Goal: Task Accomplishment & Management: Use online tool/utility

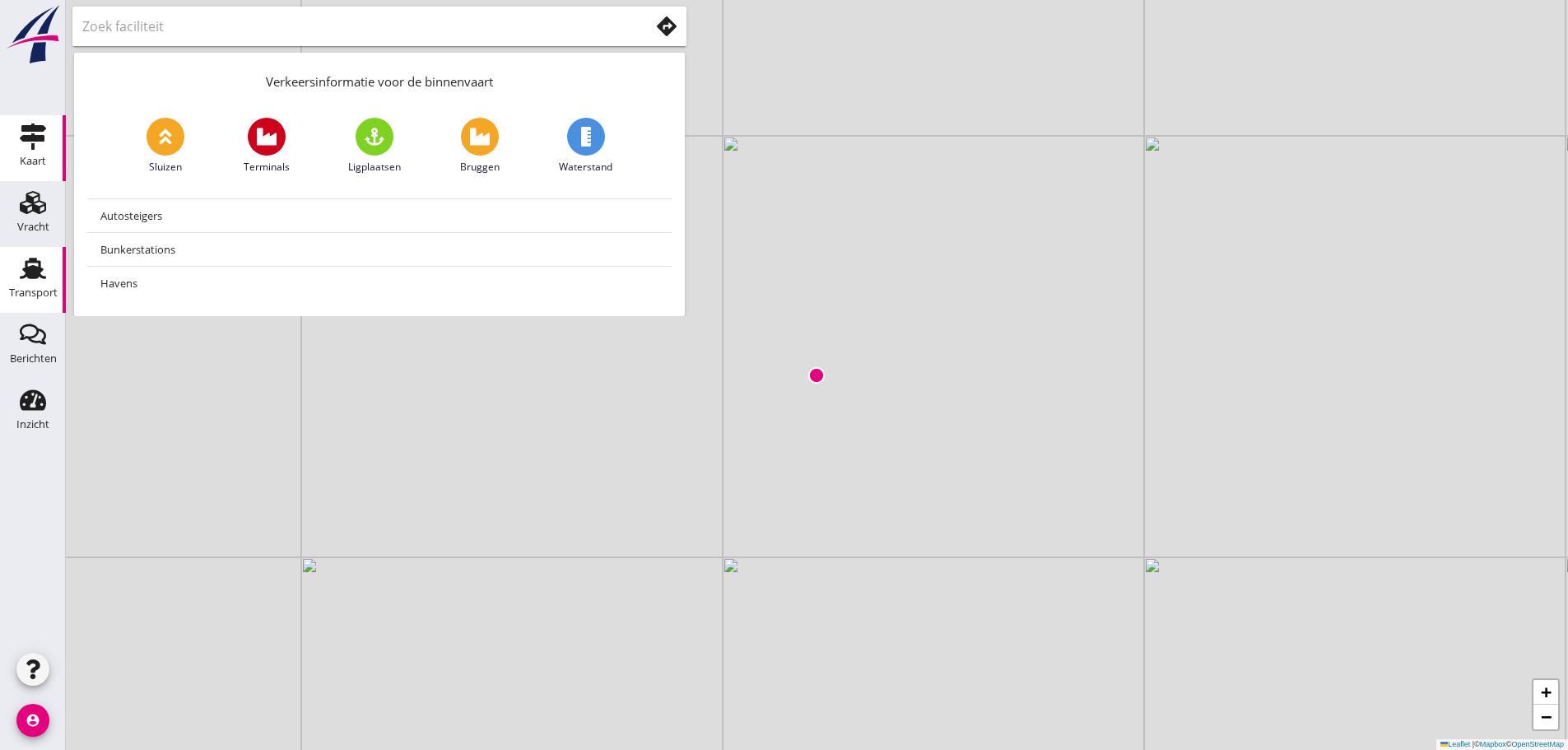
click at [16, 280] on link "Transport Transport" at bounding box center [32, 280] width 65 height 66
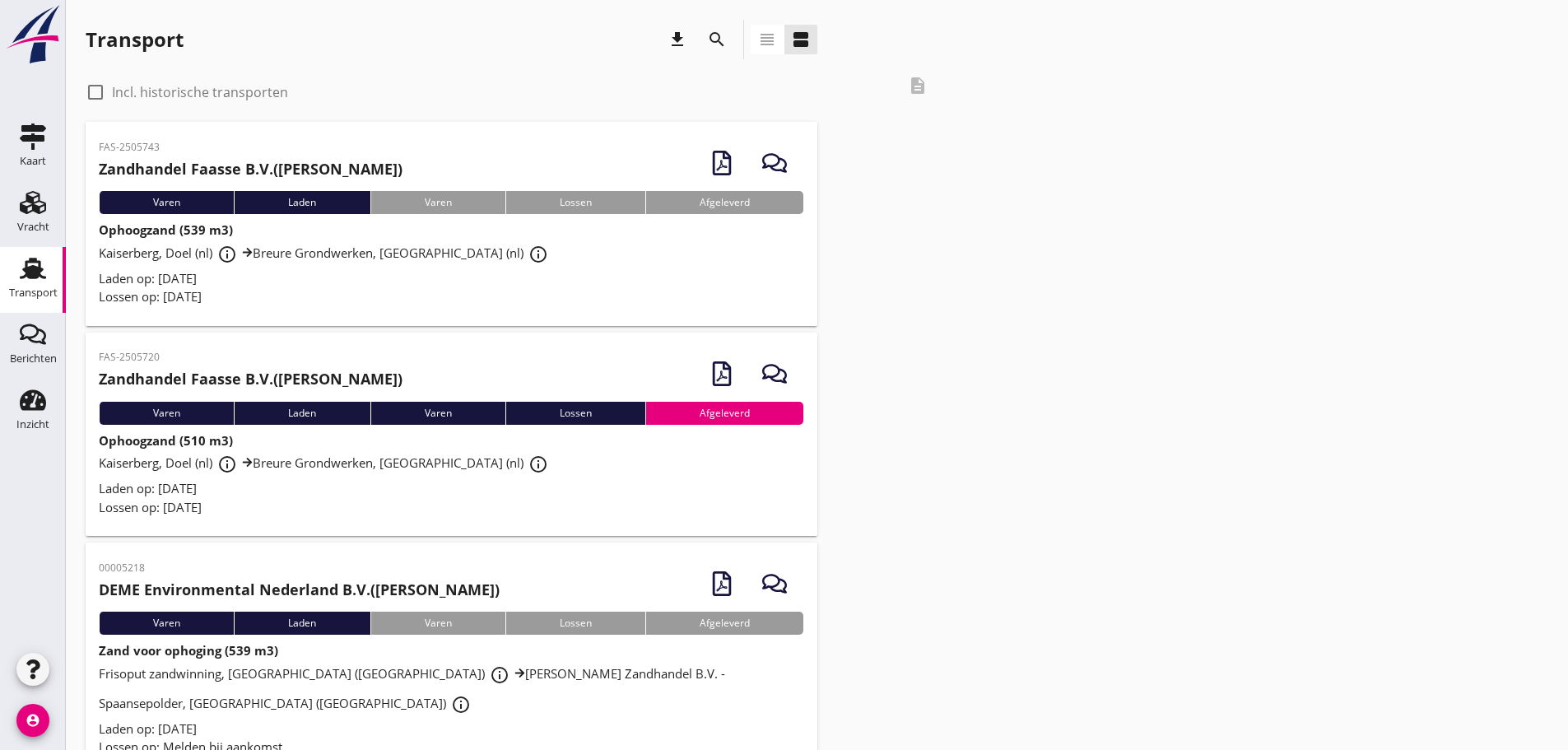
click at [288, 273] on div "Laden op: [DATE]" at bounding box center [452, 278] width 706 height 19
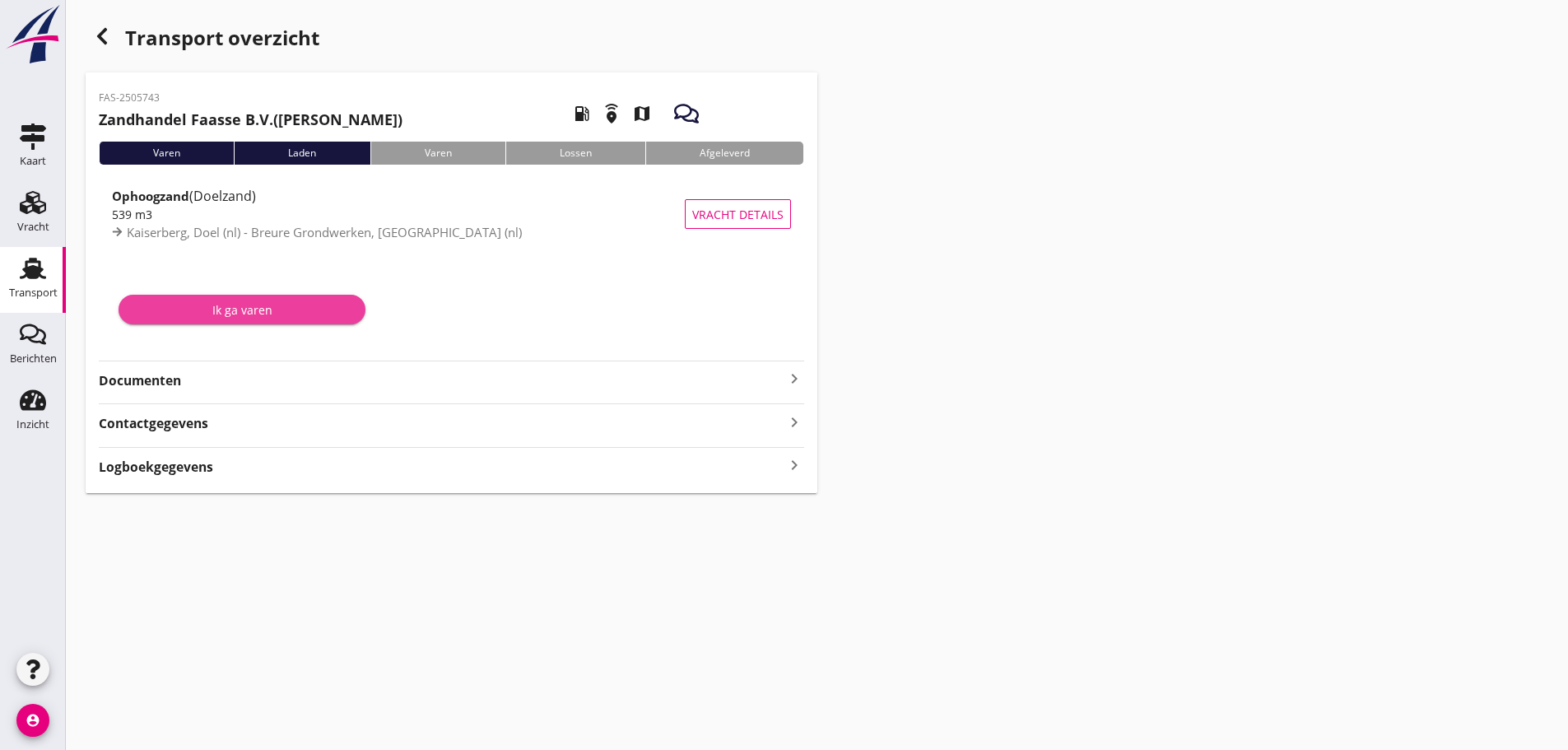
click at [296, 313] on div "Ik ga varen" at bounding box center [242, 310] width 221 height 18
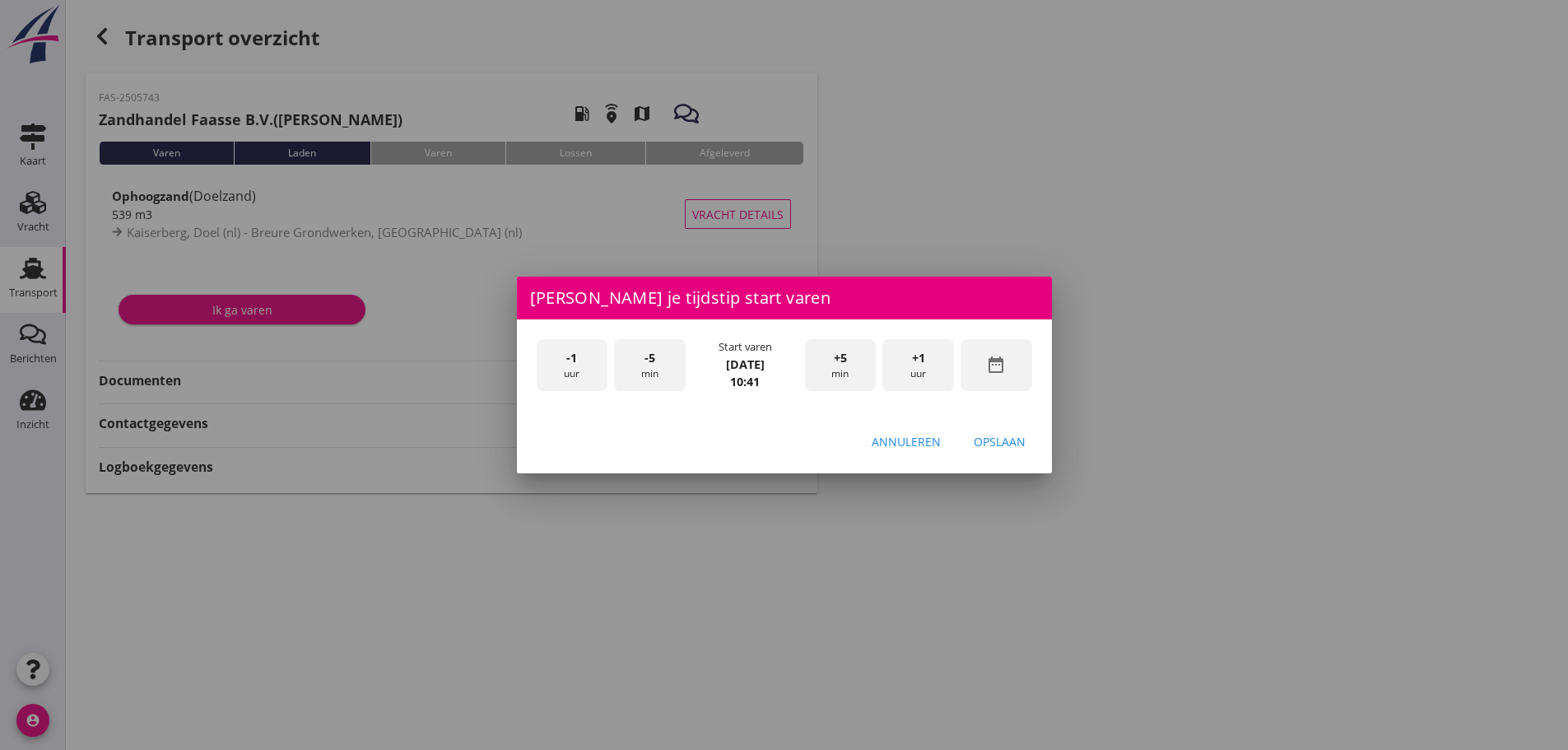
click at [1345, 199] on div at bounding box center [784, 375] width 1568 height 750
click at [908, 394] on div "-1 uur -5 min Start varen [DATE] 10:41 +5 min +1 uur date_range" at bounding box center [785, 367] width 502 height 62
click at [907, 453] on button "Annuleren" at bounding box center [906, 442] width 96 height 29
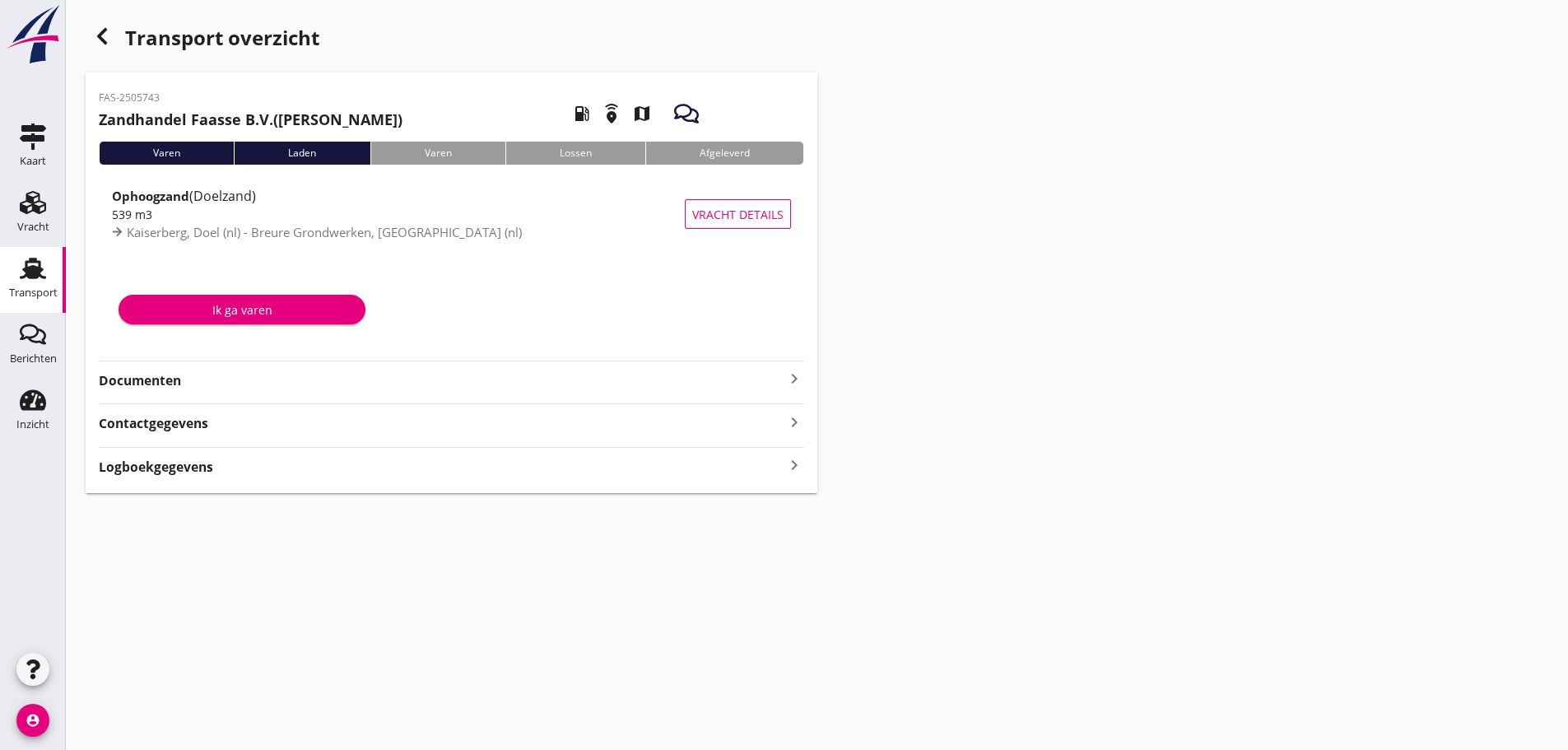
click at [185, 375] on strong "Documenten" at bounding box center [442, 380] width 686 height 19
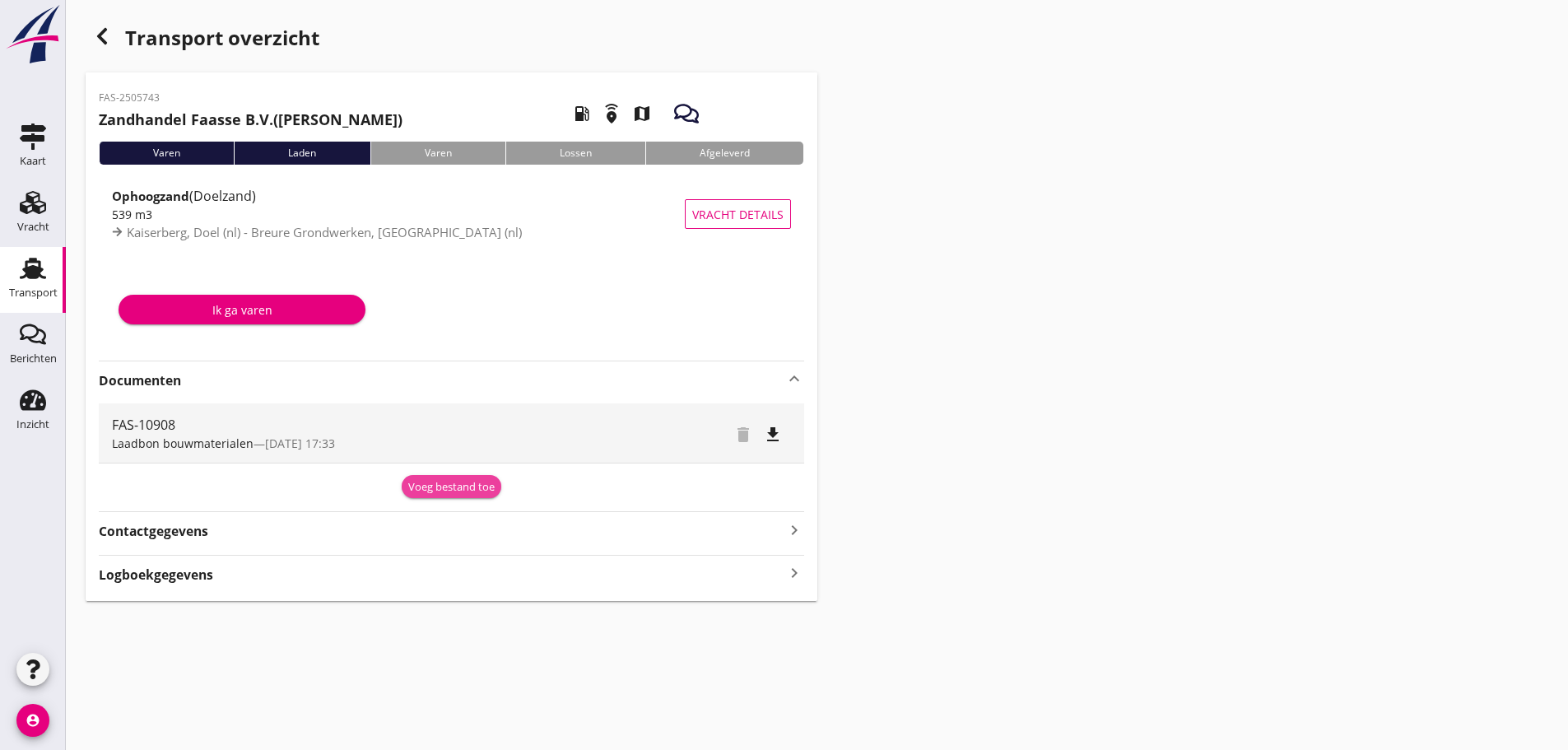
click at [452, 485] on div "Voeg bestand toe" at bounding box center [452, 487] width 86 height 17
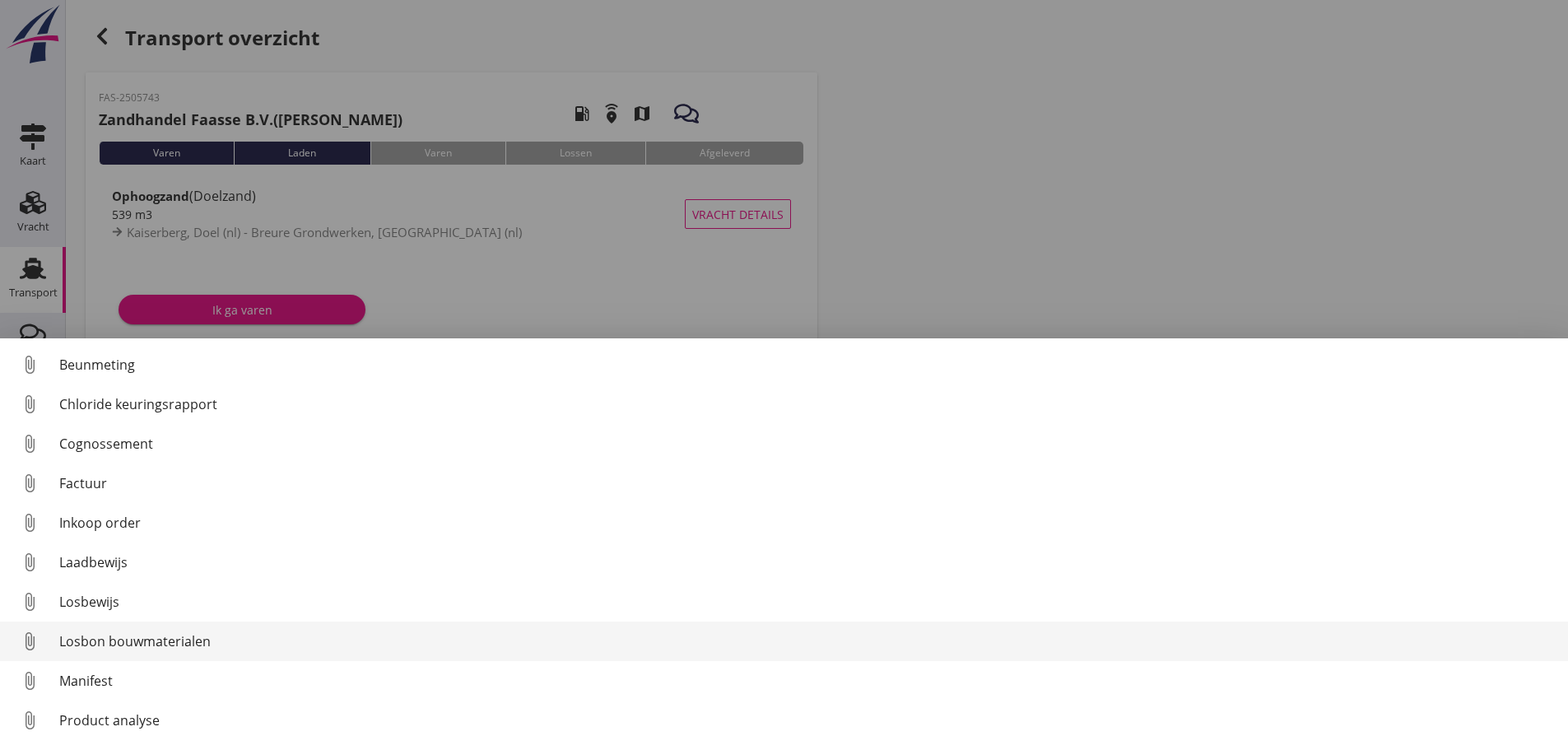
click at [341, 643] on div "Losbon bouwmaterialen" at bounding box center [807, 641] width 1496 height 20
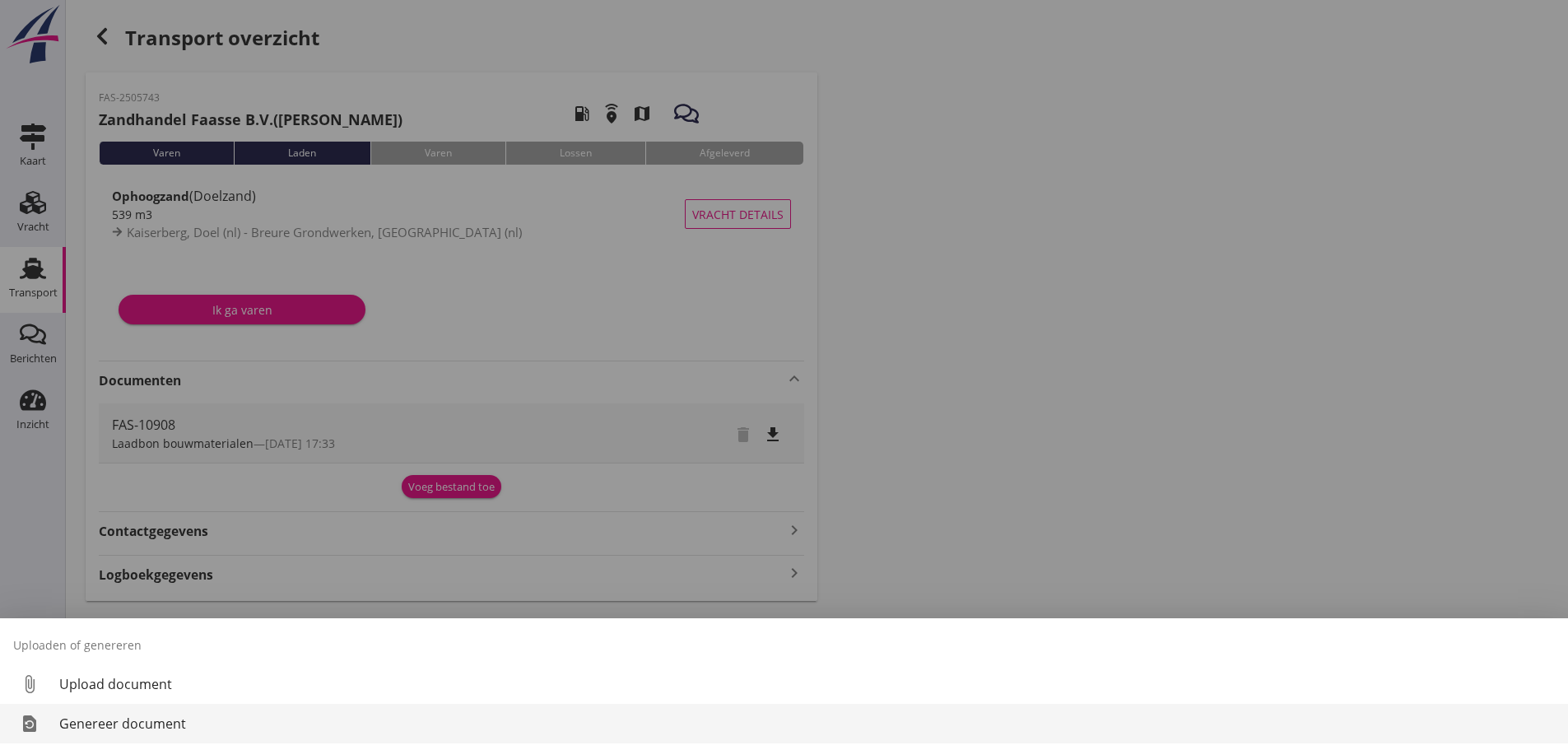
click at [223, 718] on div "Genereer document" at bounding box center [807, 724] width 1496 height 20
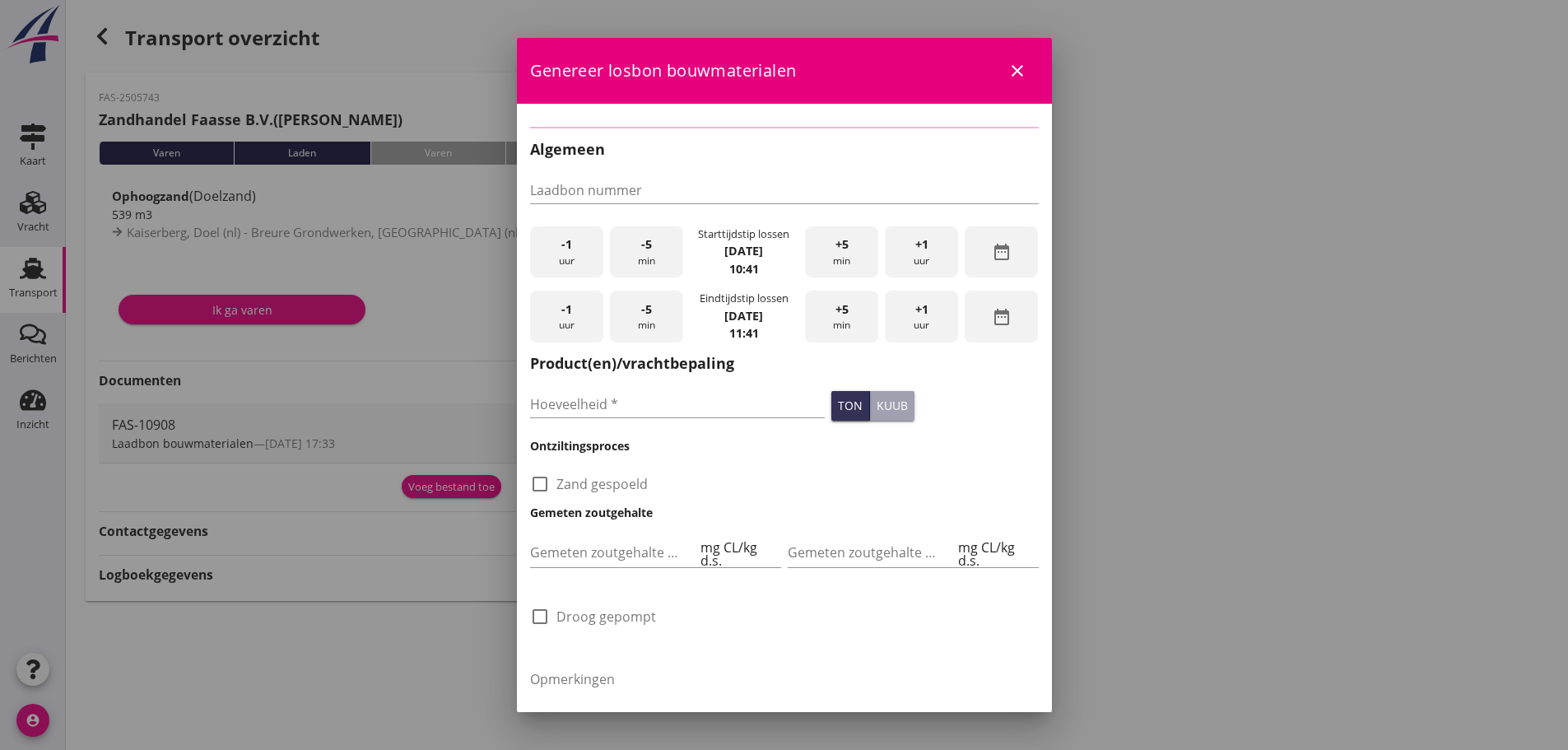
type input "FAS-10908"
checkbox input "true"
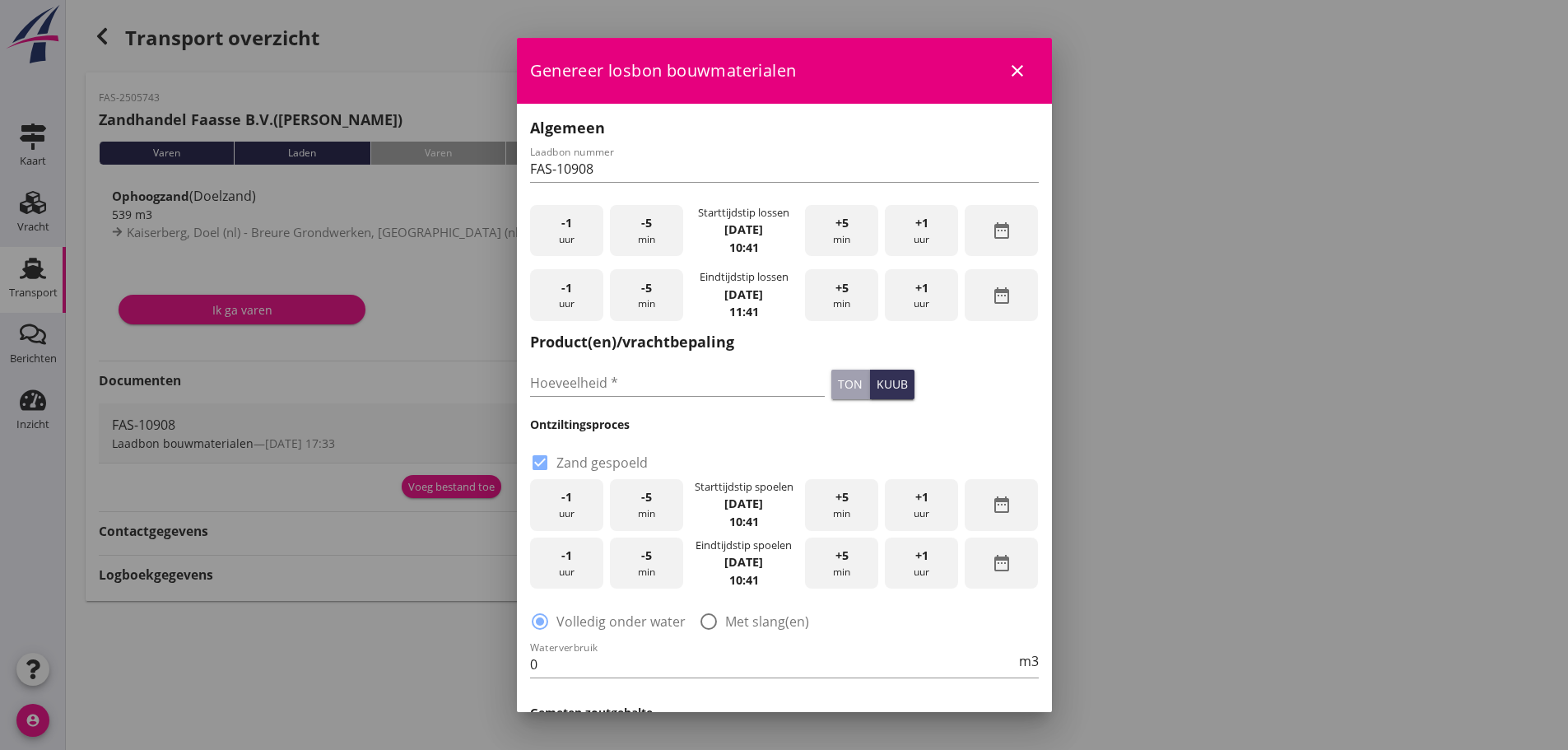
click at [567, 239] on div "-1 uur" at bounding box center [566, 231] width 73 height 52
click at [657, 234] on div "-5 min" at bounding box center [646, 231] width 73 height 52
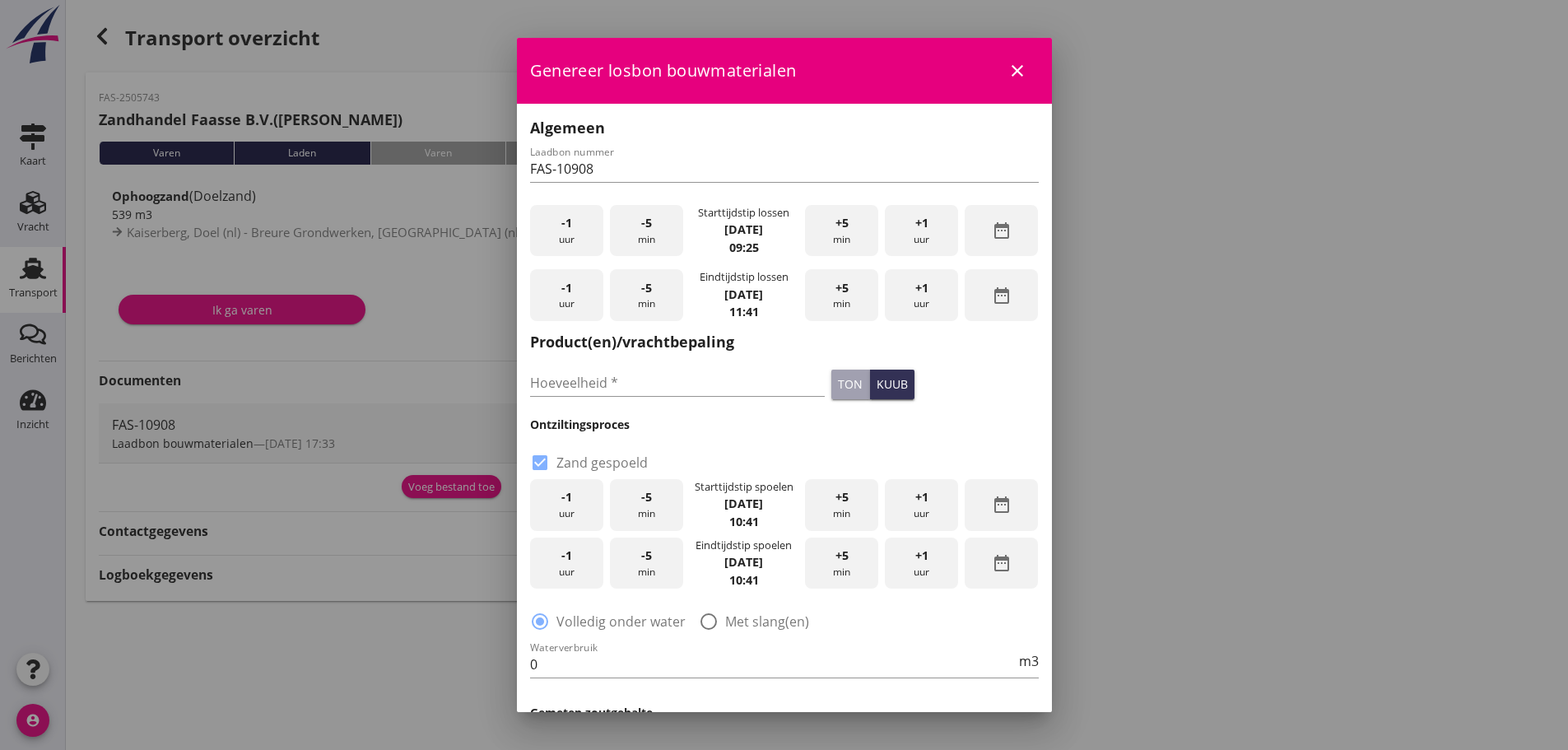
click at [837, 238] on div "+5 min" at bounding box center [842, 231] width 73 height 52
click at [637, 302] on div "-5 min" at bounding box center [646, 294] width 73 height 52
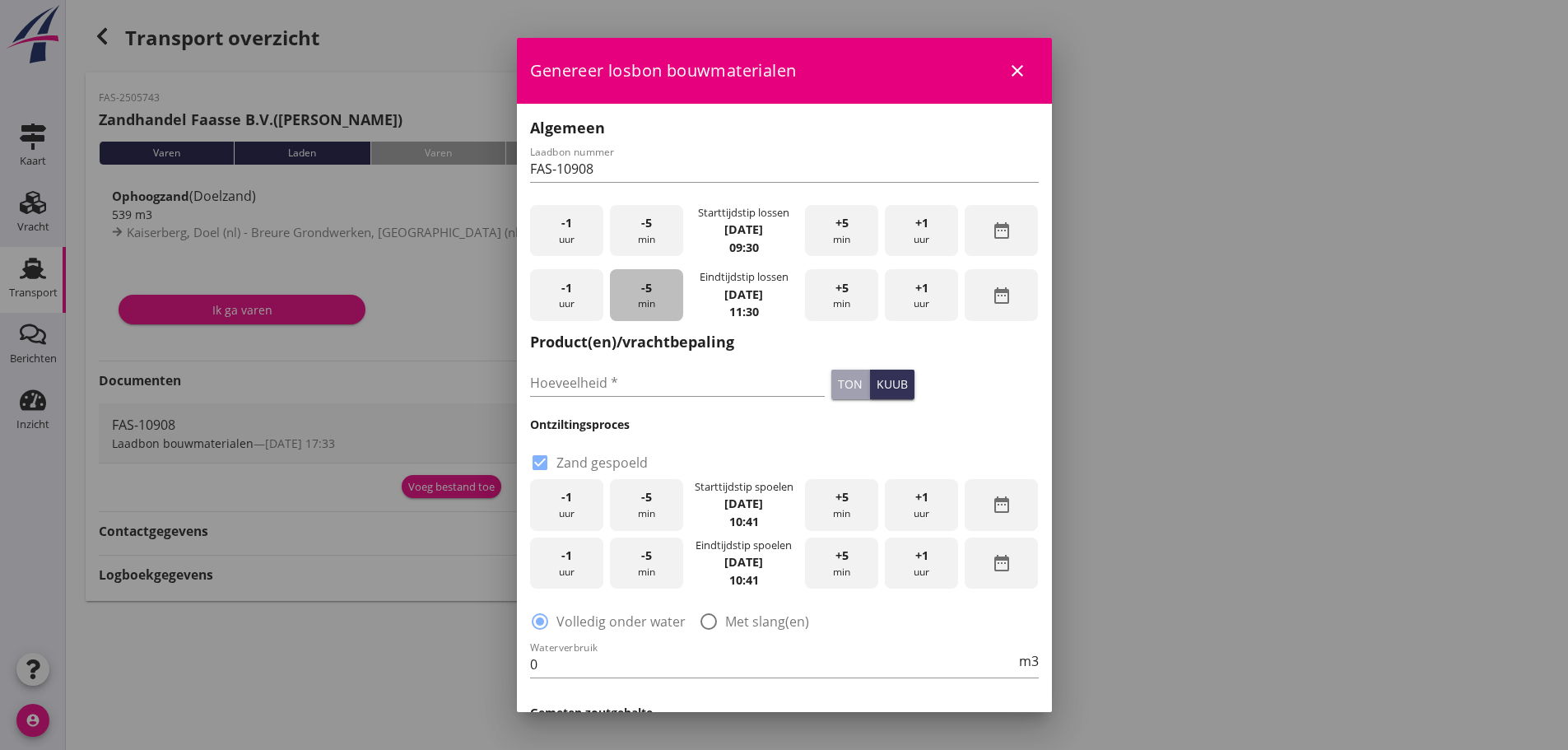
click at [637, 302] on div "-5 min" at bounding box center [646, 294] width 73 height 52
click at [645, 298] on div "-5 min" at bounding box center [646, 294] width 73 height 52
click at [618, 383] on input "Hoeveelheid *" at bounding box center [677, 382] width 295 height 26
type input "485"
click at [681, 430] on h3 "Ontziltingsproces" at bounding box center [784, 424] width 508 height 18
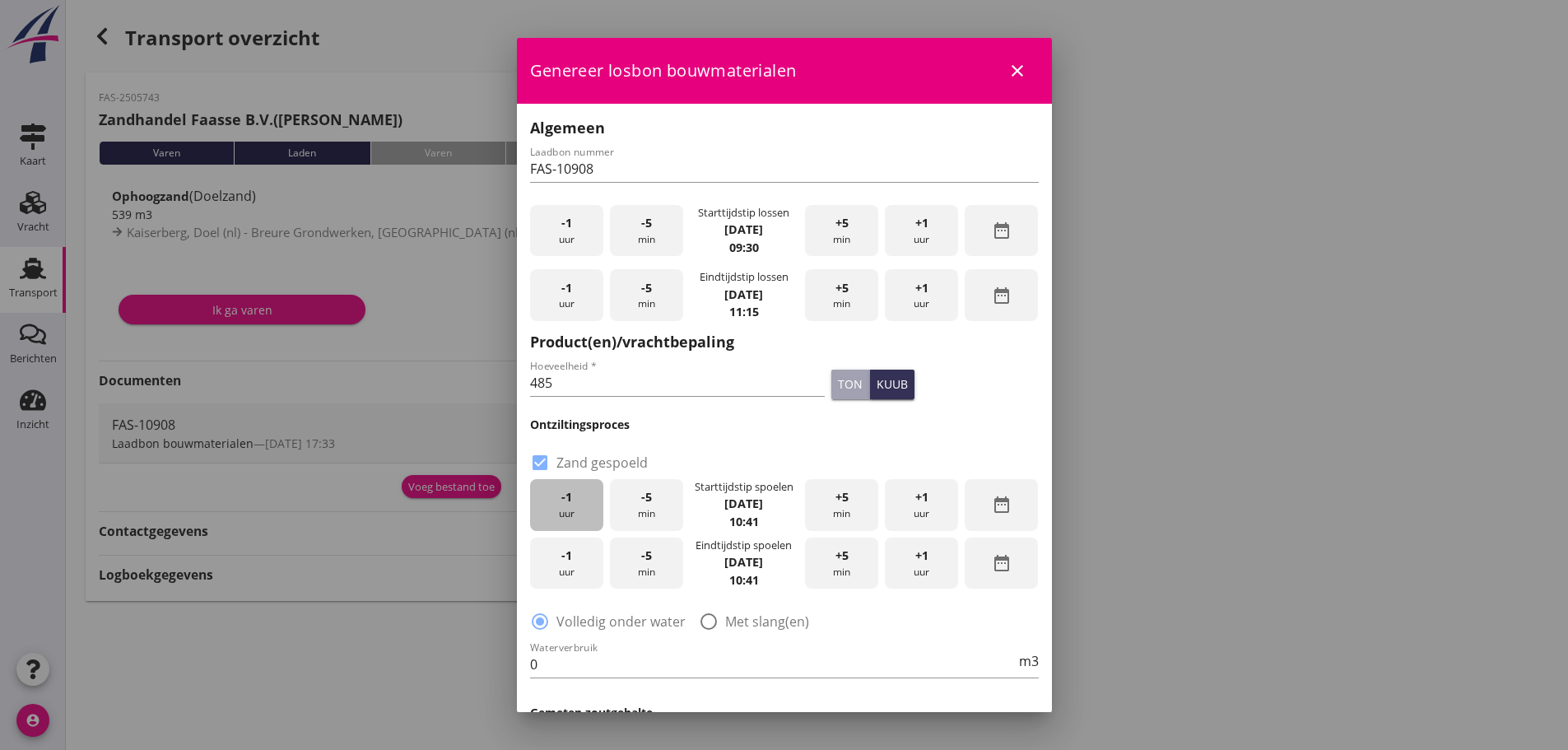
click at [572, 493] on div "-1 uur" at bounding box center [566, 505] width 73 height 52
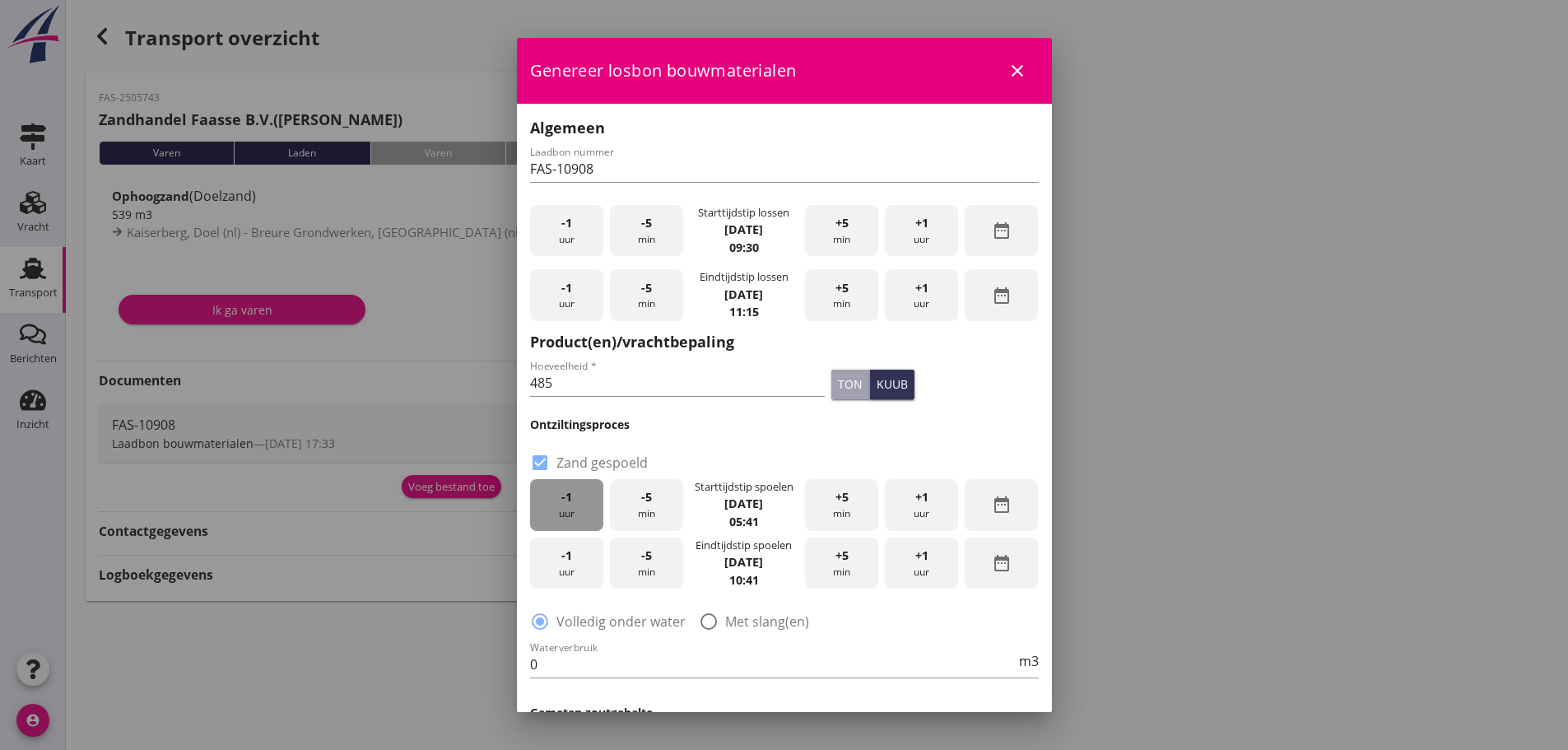
click at [572, 493] on div "-1 uur" at bounding box center [566, 505] width 73 height 52
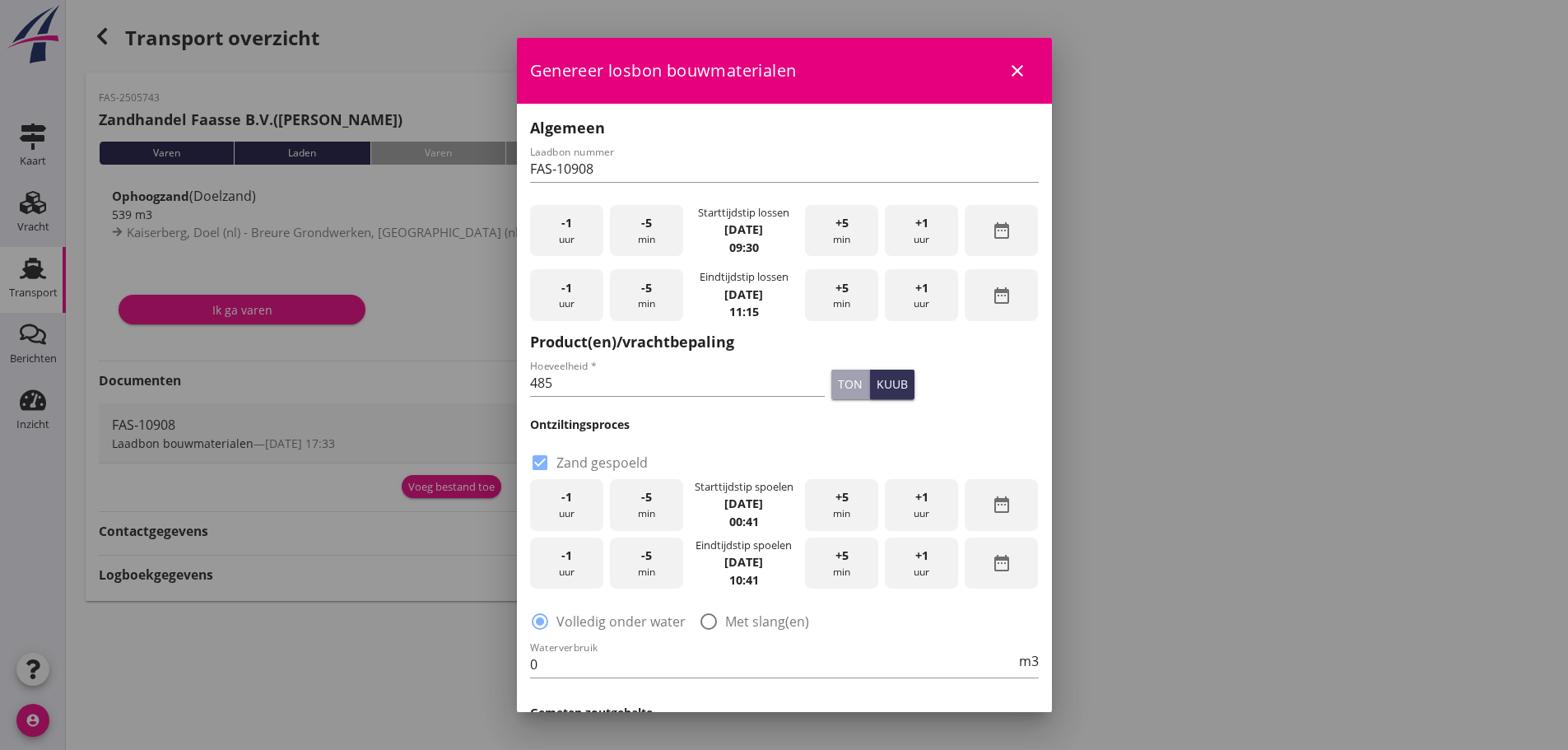
click at [573, 492] on div "-1 uur" at bounding box center [566, 505] width 73 height 52
click at [827, 503] on div "+5 min" at bounding box center [842, 505] width 73 height 52
click at [583, 569] on div "-1 uur" at bounding box center [566, 563] width 73 height 52
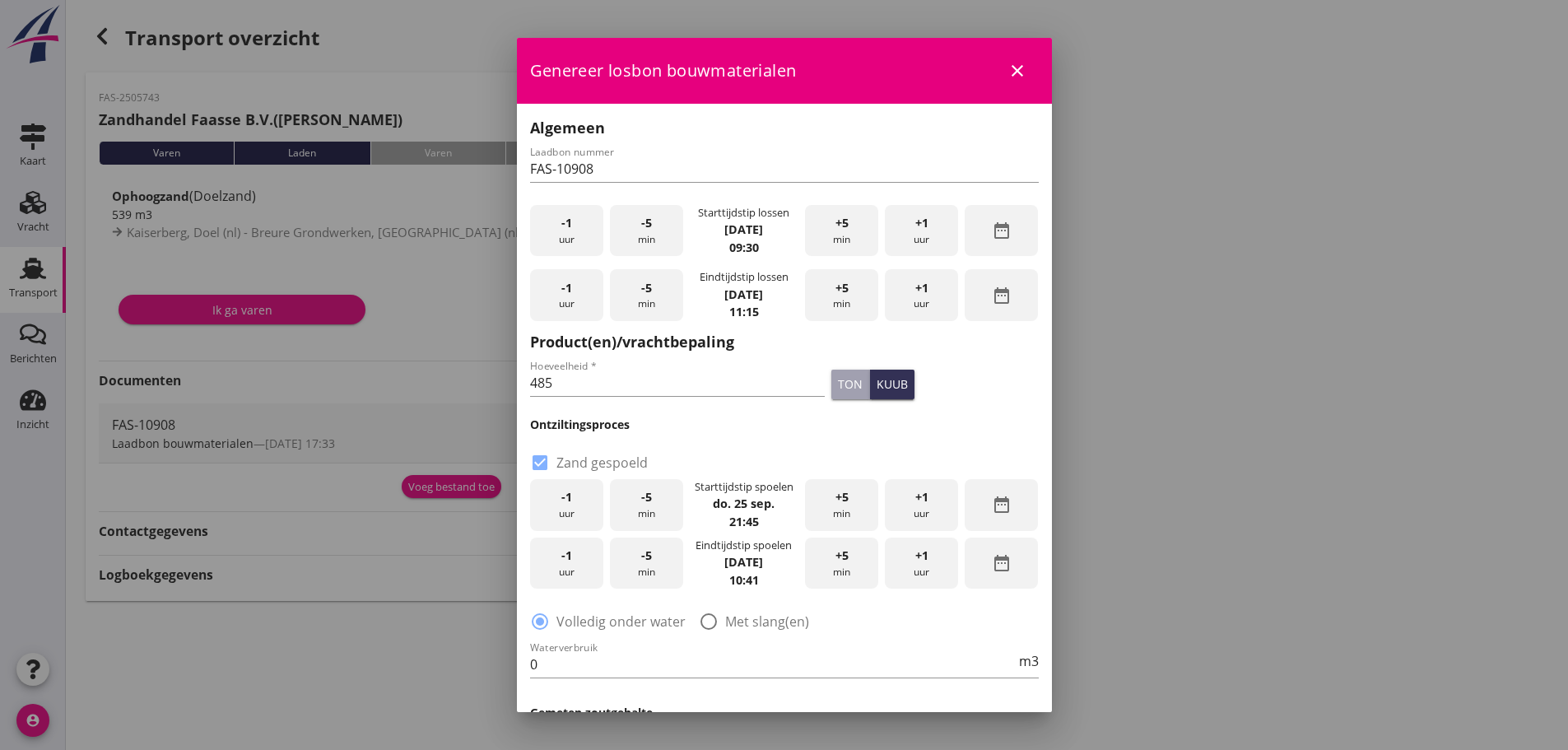
click at [583, 569] on div "-1 uur" at bounding box center [566, 563] width 73 height 52
click at [582, 569] on div "-1 uur" at bounding box center [566, 563] width 73 height 52
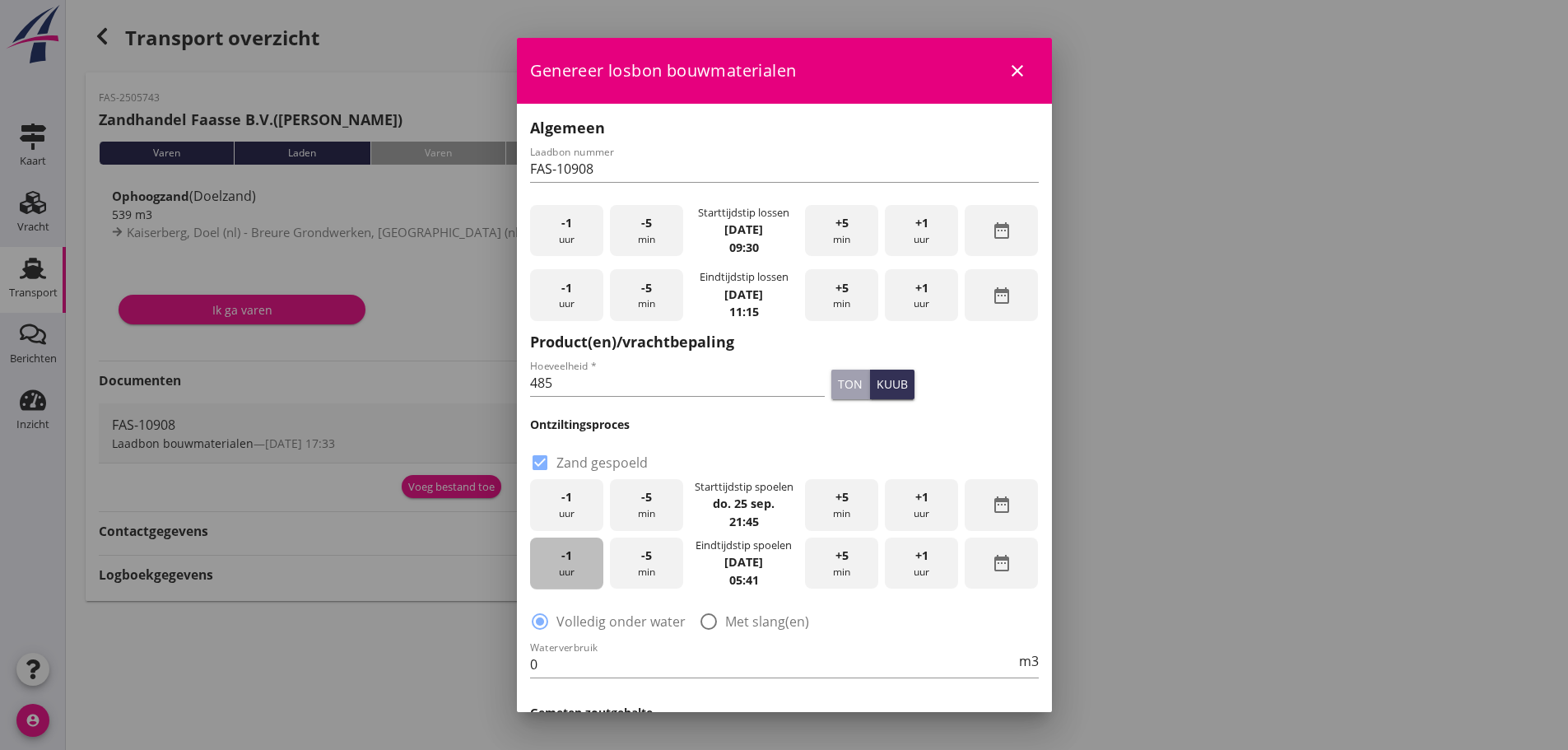
click at [582, 569] on div "-1 uur" at bounding box center [566, 563] width 73 height 52
click at [582, 568] on div "-1 uur" at bounding box center [566, 563] width 73 height 52
click at [582, 555] on div "-1 uur" at bounding box center [566, 563] width 73 height 52
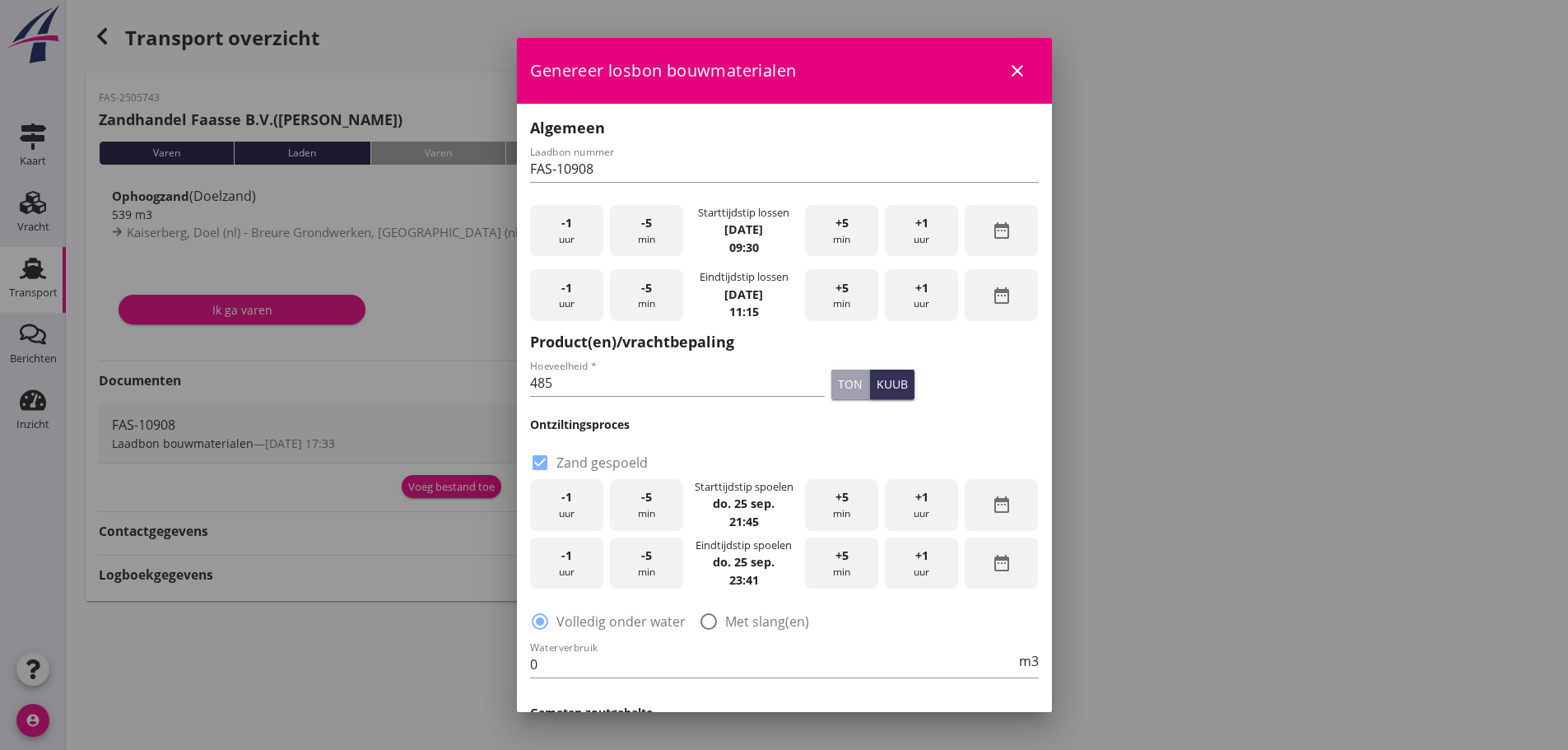
click at [851, 568] on div "+5 min" at bounding box center [842, 563] width 73 height 52
click at [753, 628] on label "Met slang(en)" at bounding box center [767, 621] width 84 height 17
radio input "false"
radio input "true"
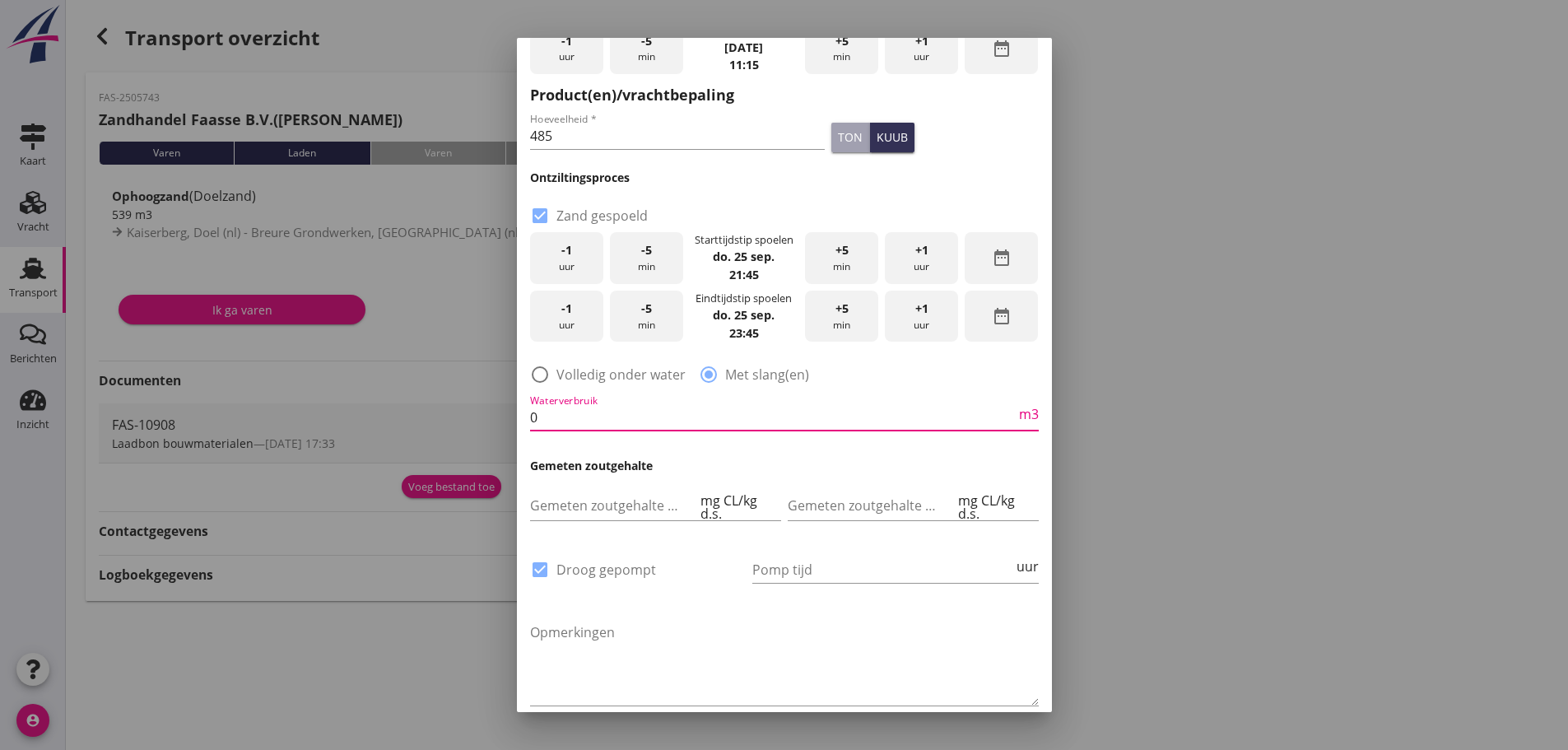
scroll to position [1, 0]
drag, startPoint x: 557, startPoint y: 417, endPoint x: 426, endPoint y: 441, distance: 133.2
click at [437, 430] on div "2025 [DATE] chevron_left [DATE] chevron_right M D W D V Z Z 1 2 3 4 5 6 7 8 9 1…" at bounding box center [784, 375] width 1568 height 750
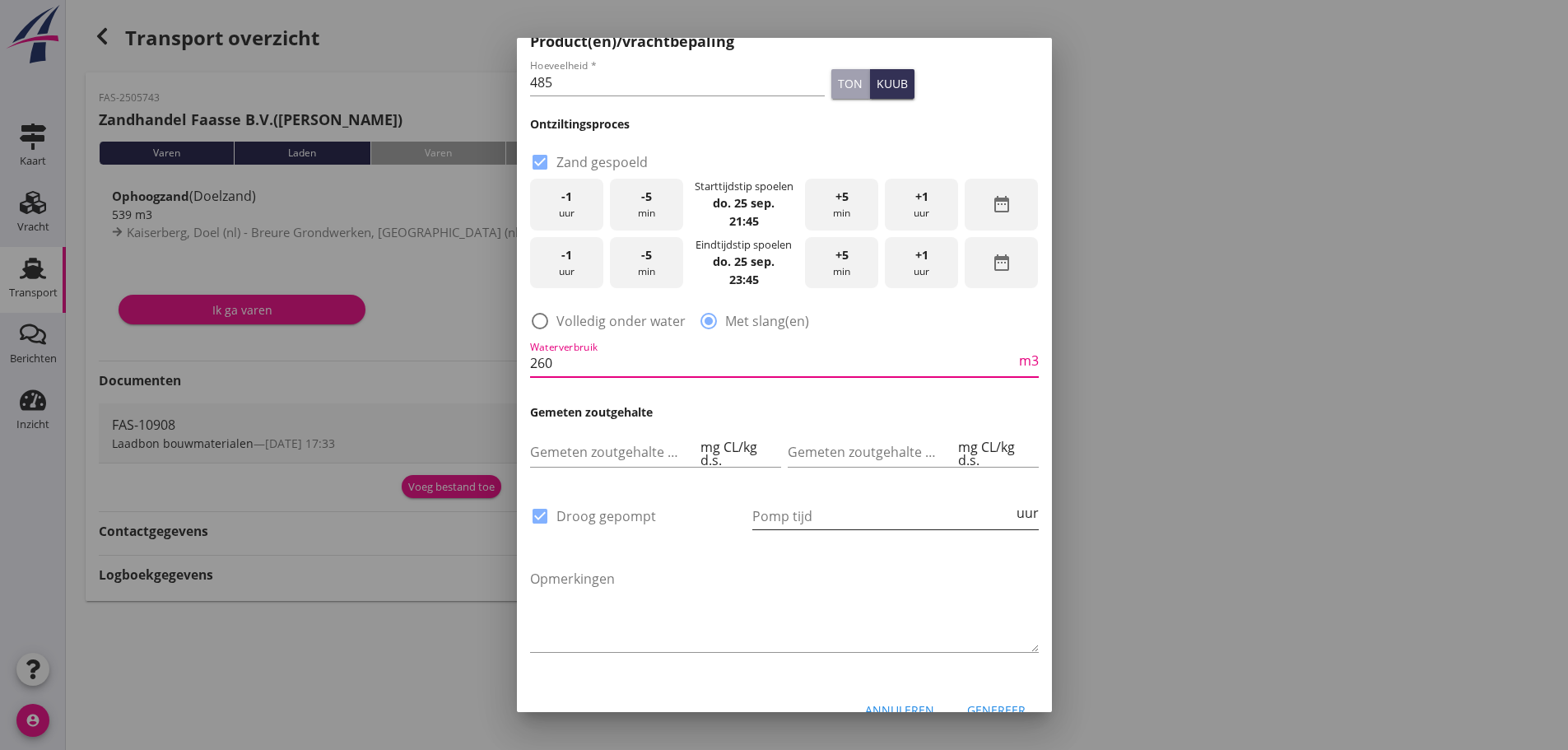
scroll to position [327, 0]
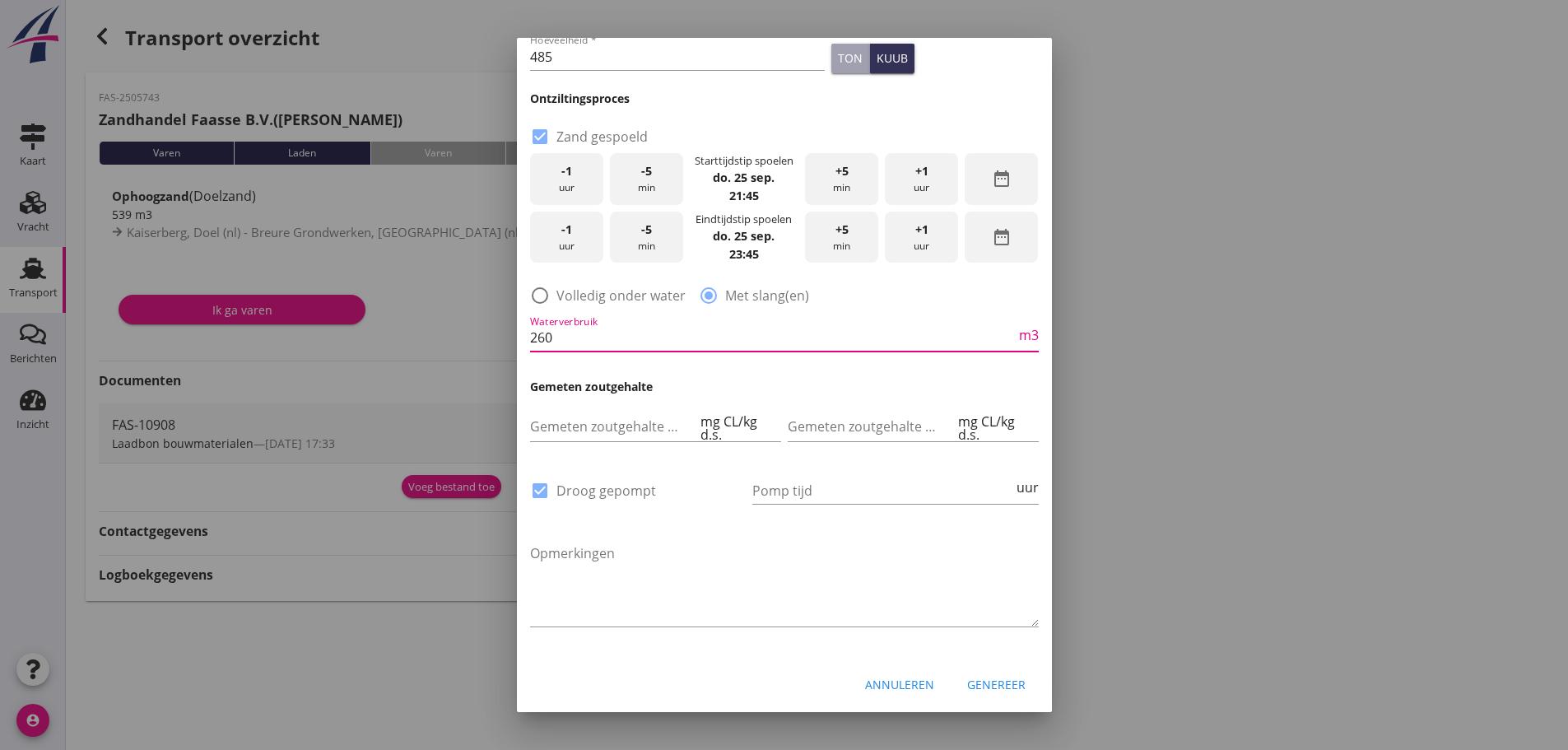
type input "260"
click at [987, 689] on div "Genereer" at bounding box center [997, 684] width 59 height 18
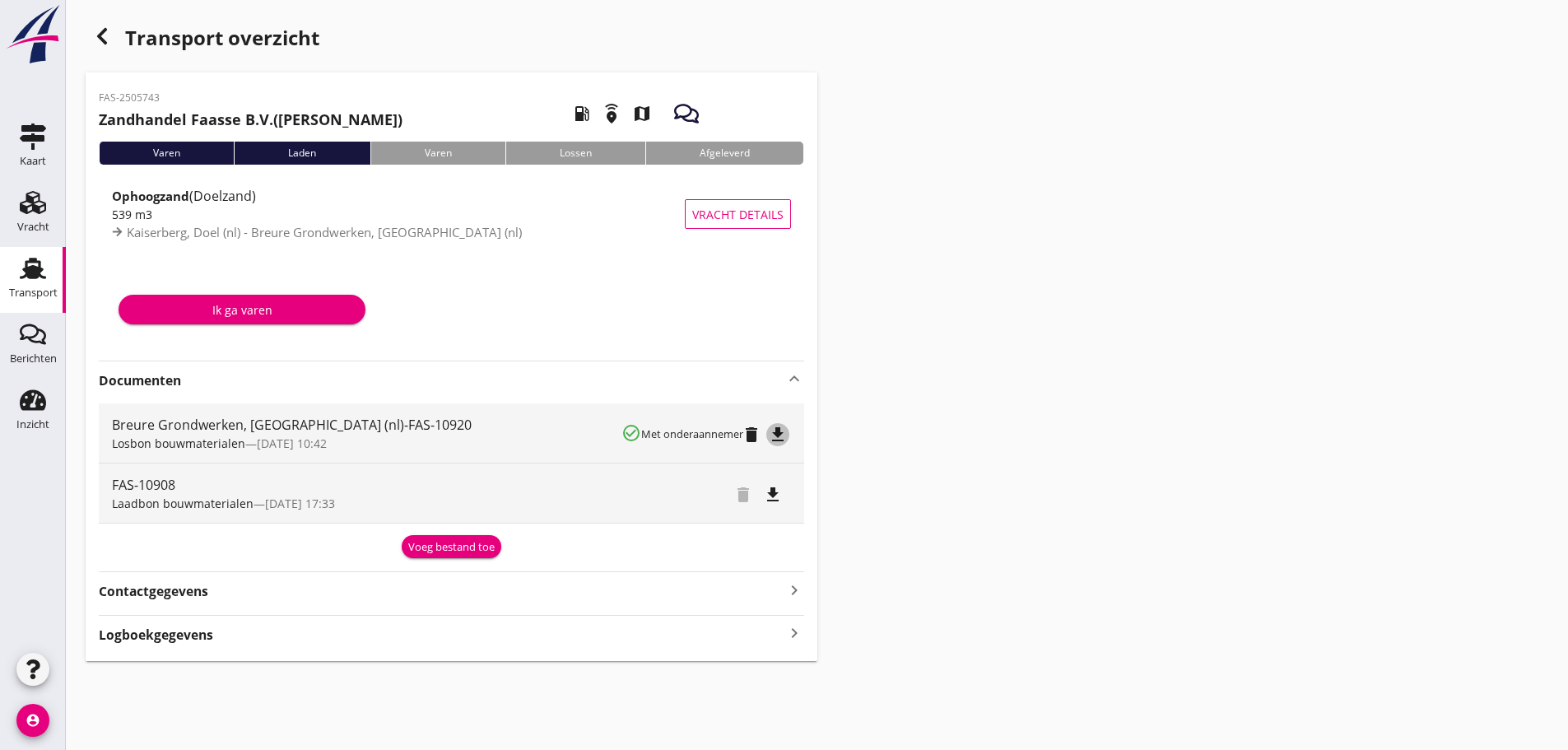
click at [780, 433] on icon "file_download" at bounding box center [778, 435] width 20 height 20
